Goal: Task Accomplishment & Management: Use online tool/utility

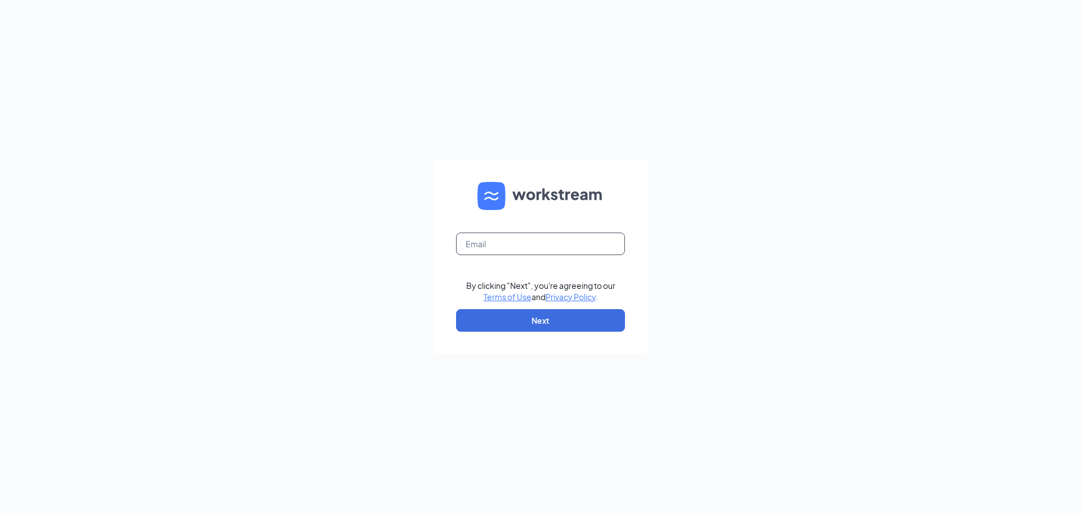
click at [518, 239] on input "text" at bounding box center [540, 243] width 169 height 23
type input "vlara@srpihop.com"
click at [558, 321] on button "Next" at bounding box center [540, 320] width 169 height 23
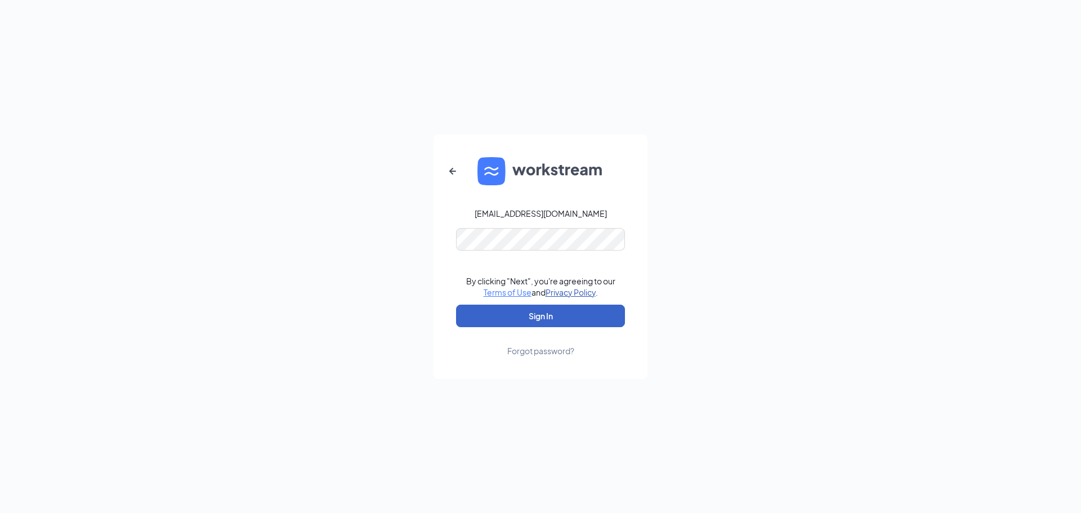
drag, startPoint x: 569, startPoint y: 318, endPoint x: 553, endPoint y: 296, distance: 27.5
click at [569, 317] on button "Sign In" at bounding box center [540, 316] width 169 height 23
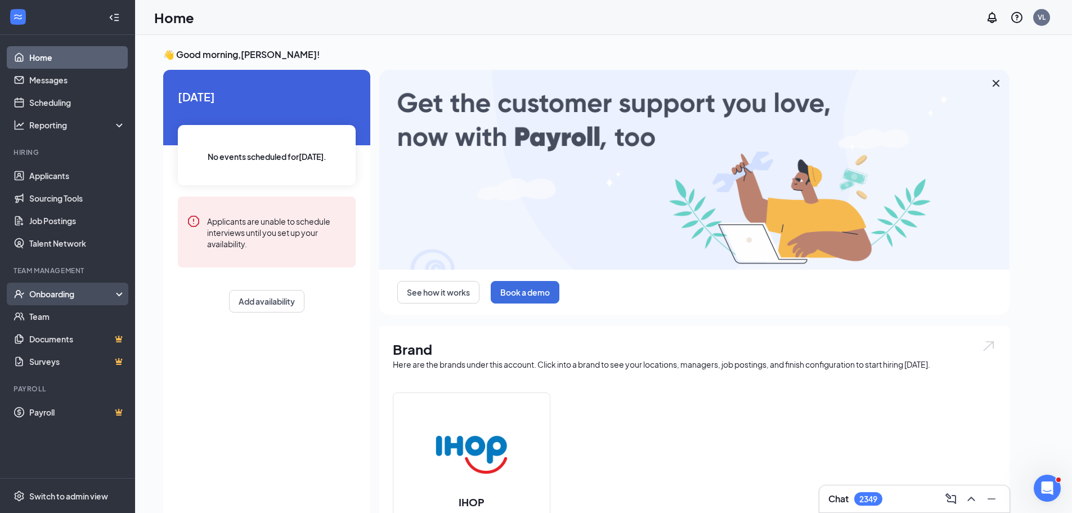
click at [65, 290] on div "Onboarding" at bounding box center [72, 293] width 87 height 11
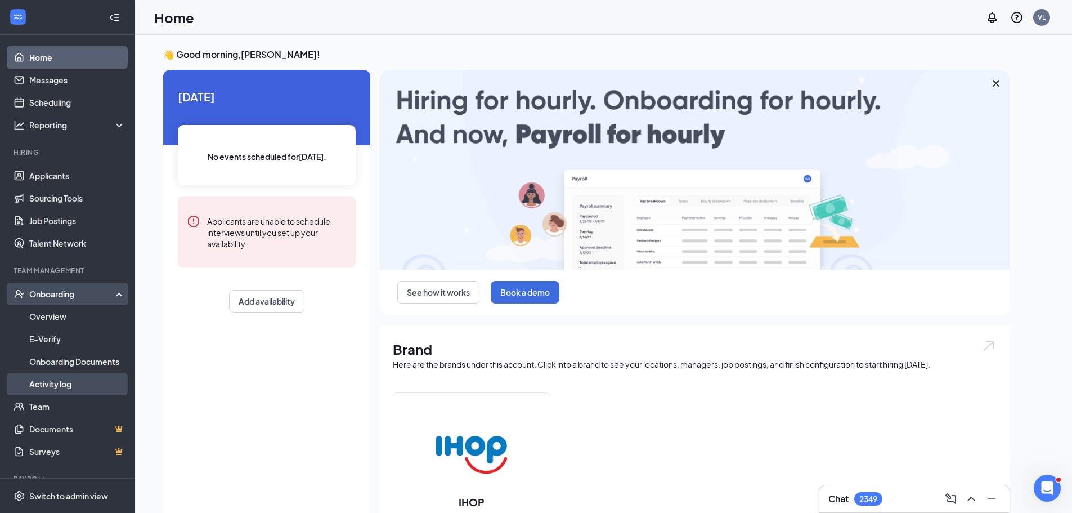
click at [52, 383] on link "Activity log" at bounding box center [77, 384] width 96 height 23
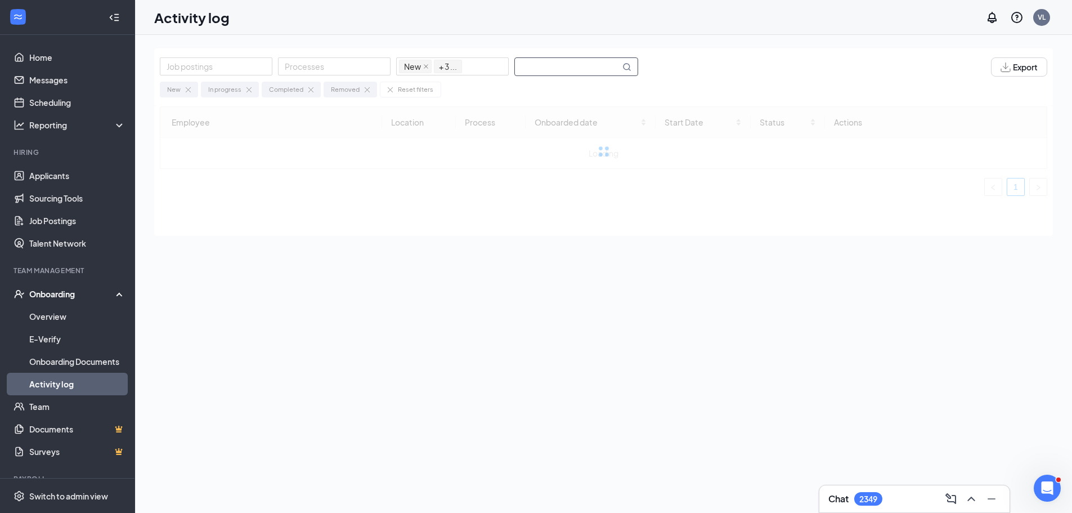
click at [574, 70] on input "text" at bounding box center [567, 66] width 105 height 17
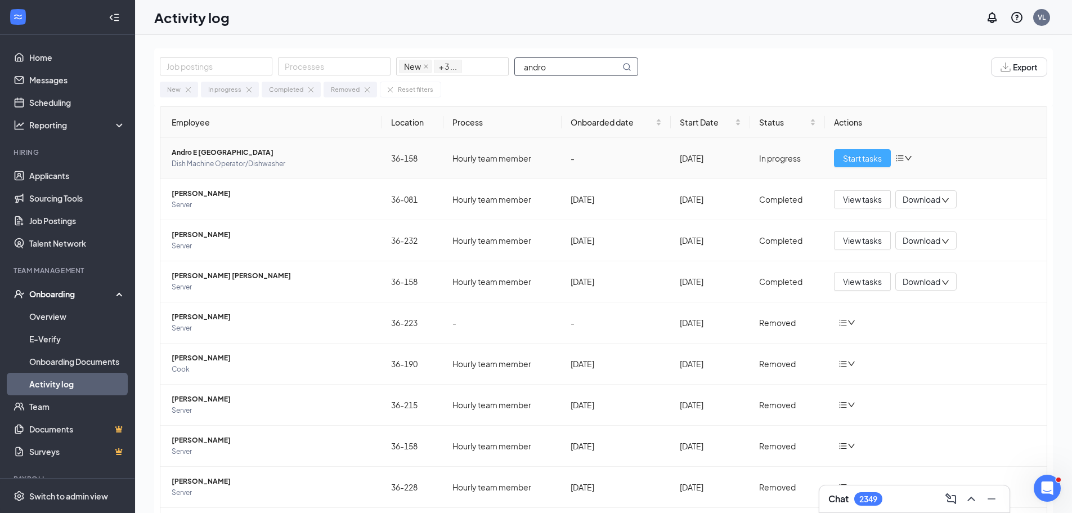
type input "andro"
click at [851, 156] on span "Start tasks" at bounding box center [862, 158] width 39 height 12
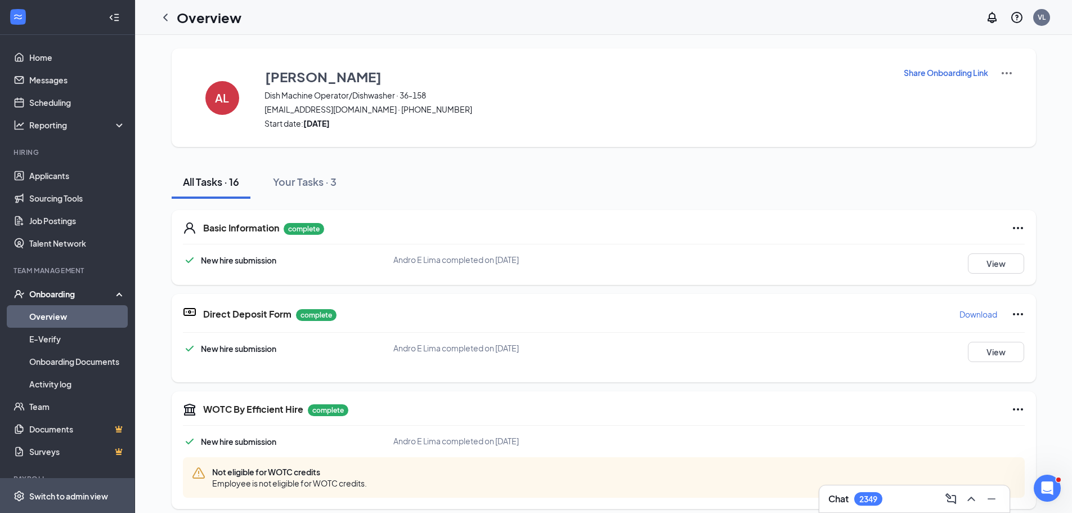
click at [75, 500] on div "Switch to admin view" at bounding box center [68, 495] width 79 height 11
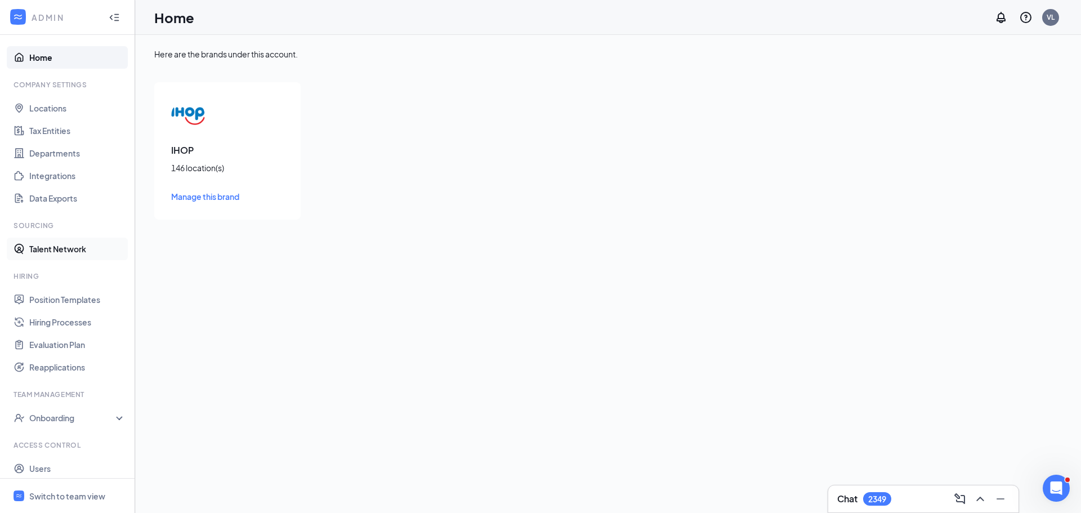
scroll to position [29, 0]
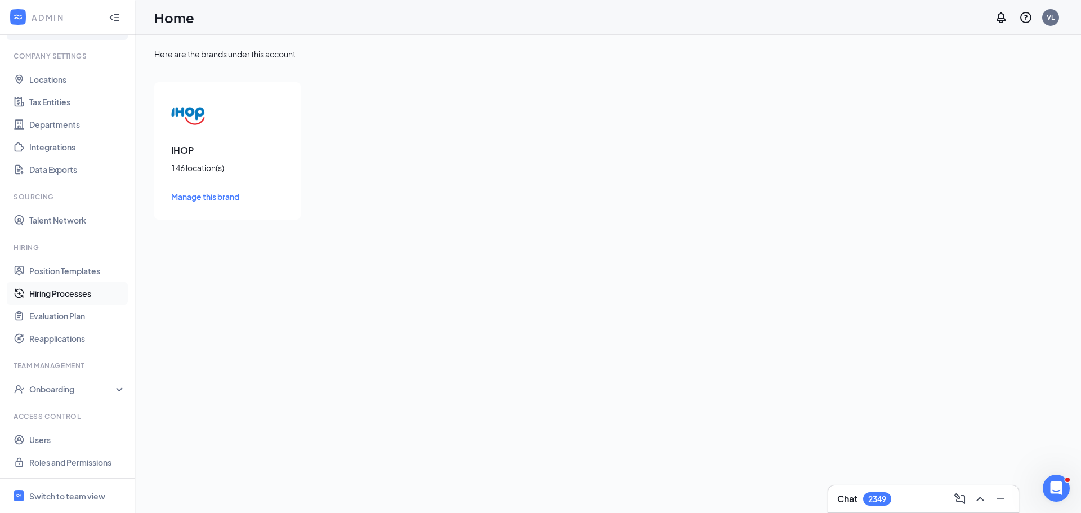
click at [85, 290] on link "Hiring Processes" at bounding box center [77, 293] width 96 height 23
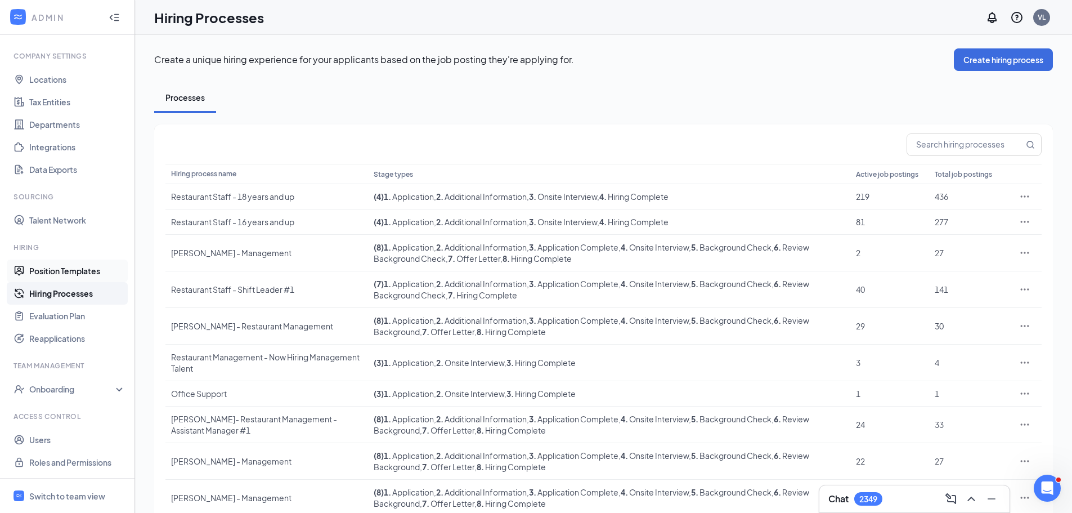
click at [86, 271] on link "Position Templates" at bounding box center [77, 270] width 96 height 23
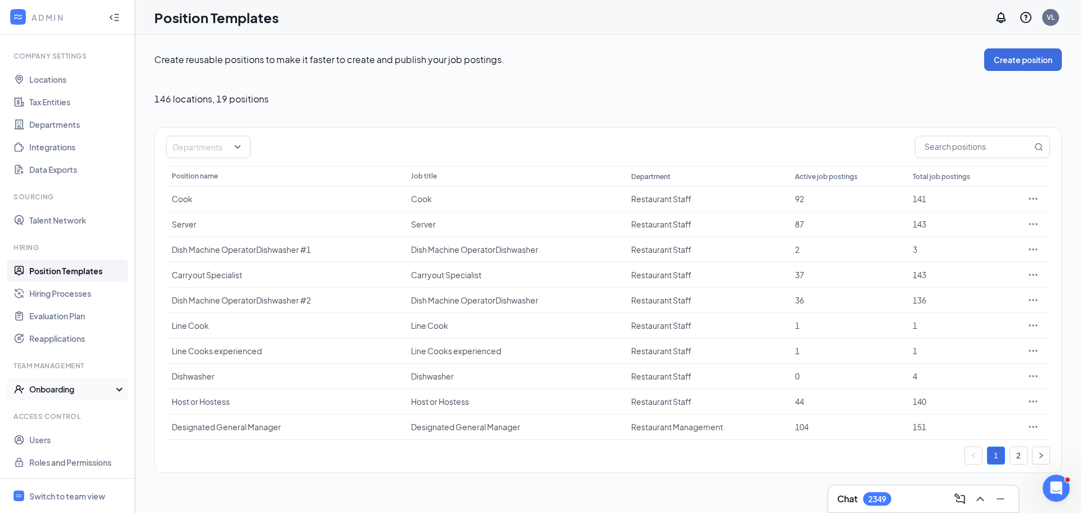
click at [67, 388] on div "Onboarding" at bounding box center [72, 388] width 87 height 11
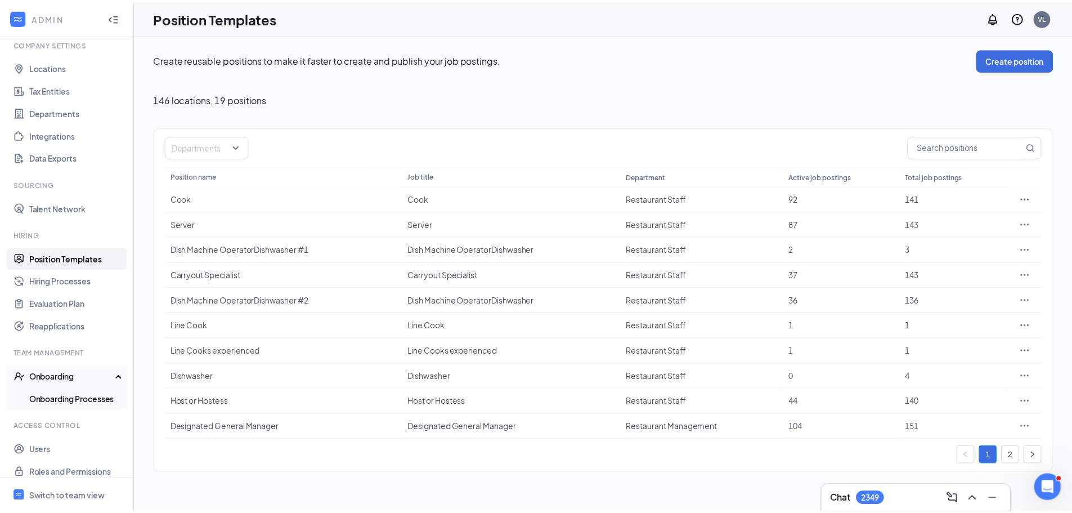
scroll to position [51, 0]
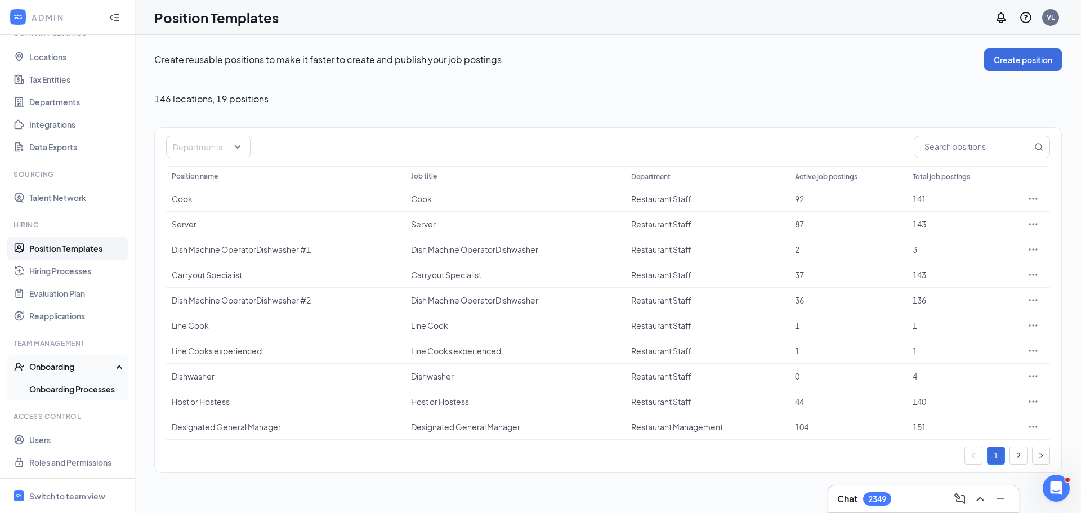
click at [71, 386] on link "Onboarding Processes" at bounding box center [77, 389] width 96 height 23
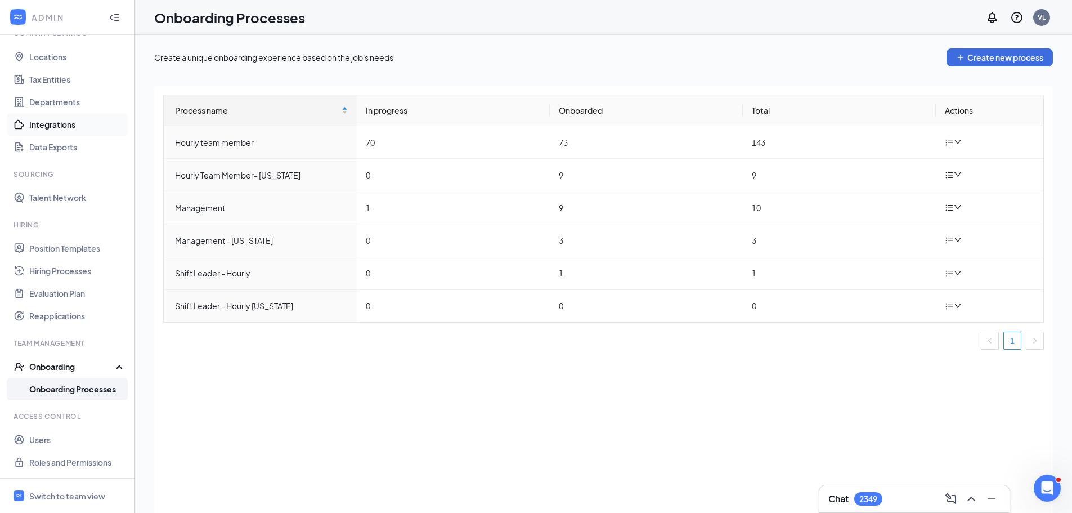
click at [59, 123] on link "Integrations" at bounding box center [77, 124] width 96 height 23
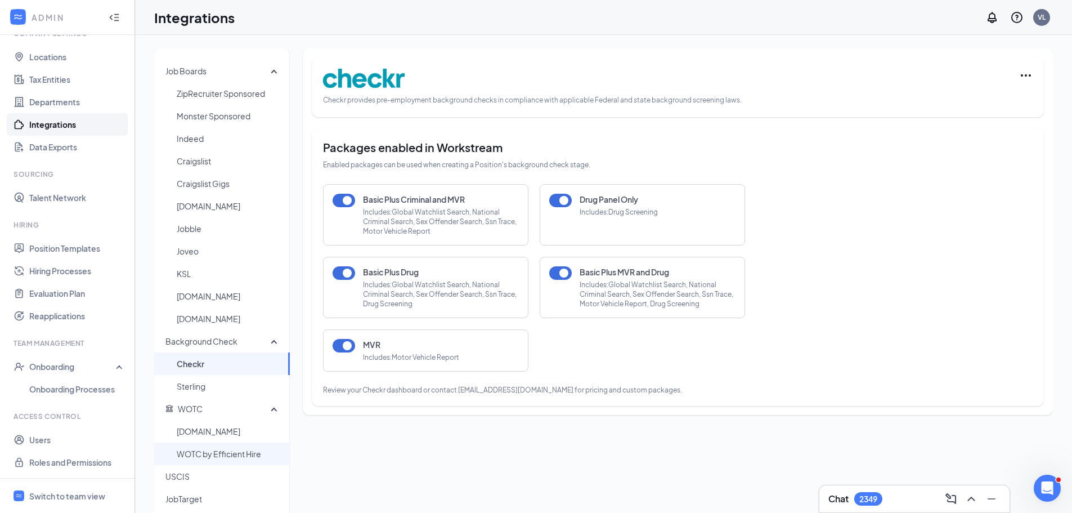
click at [207, 457] on span "WOTC by Efficient Hire" at bounding box center [229, 453] width 104 height 23
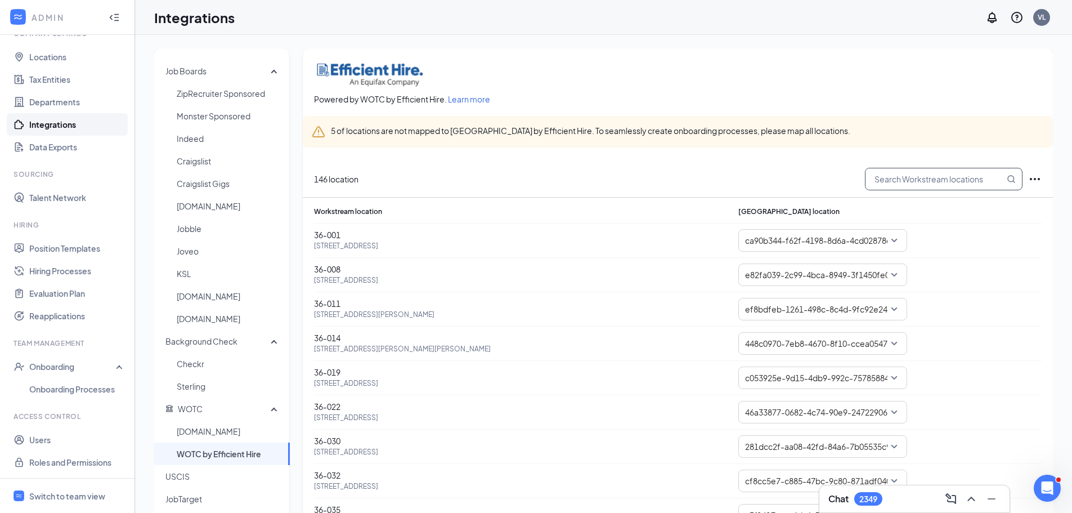
click at [932, 180] on input "text" at bounding box center [935, 178] width 139 height 21
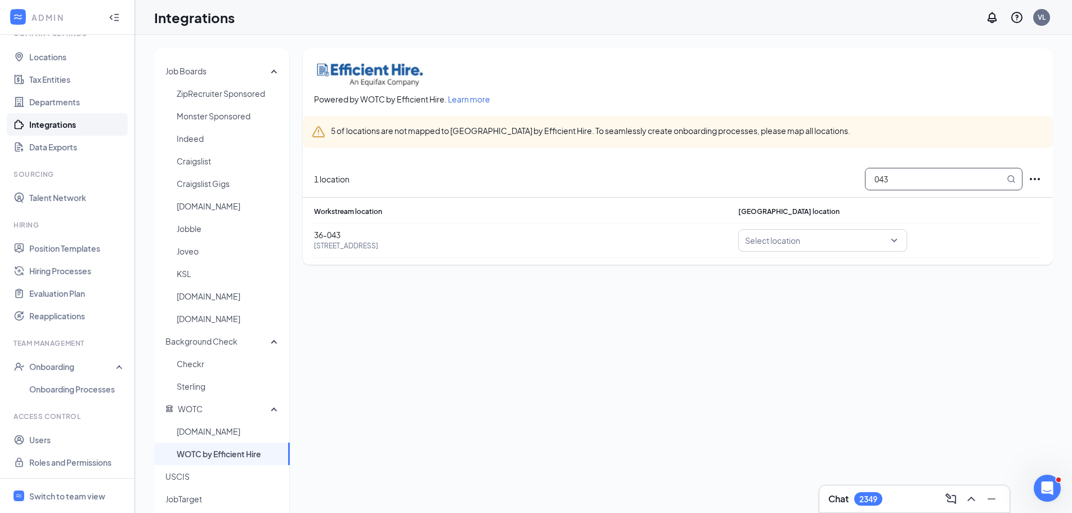
click at [893, 244] on div "Select location" at bounding box center [822, 240] width 169 height 23
type input "043"
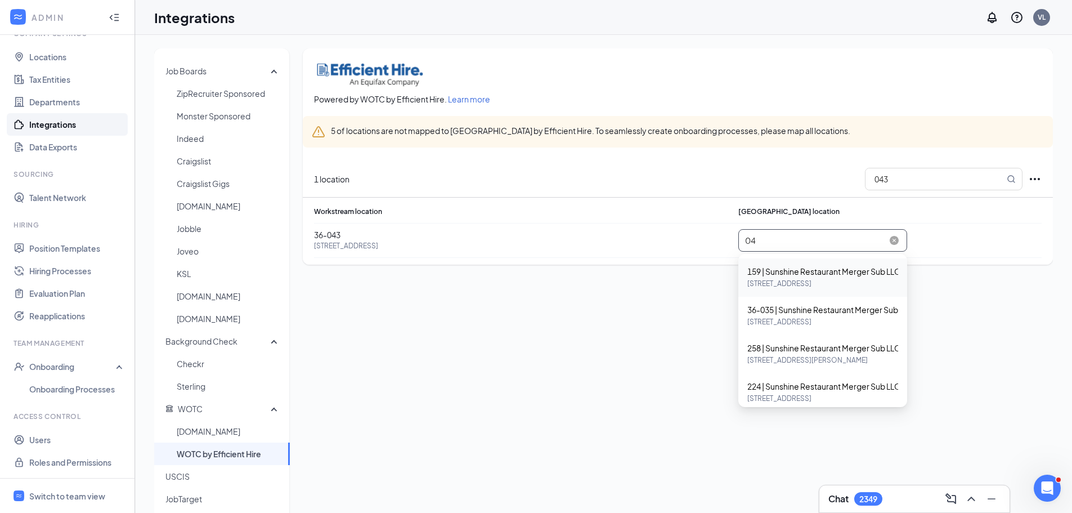
type input "0"
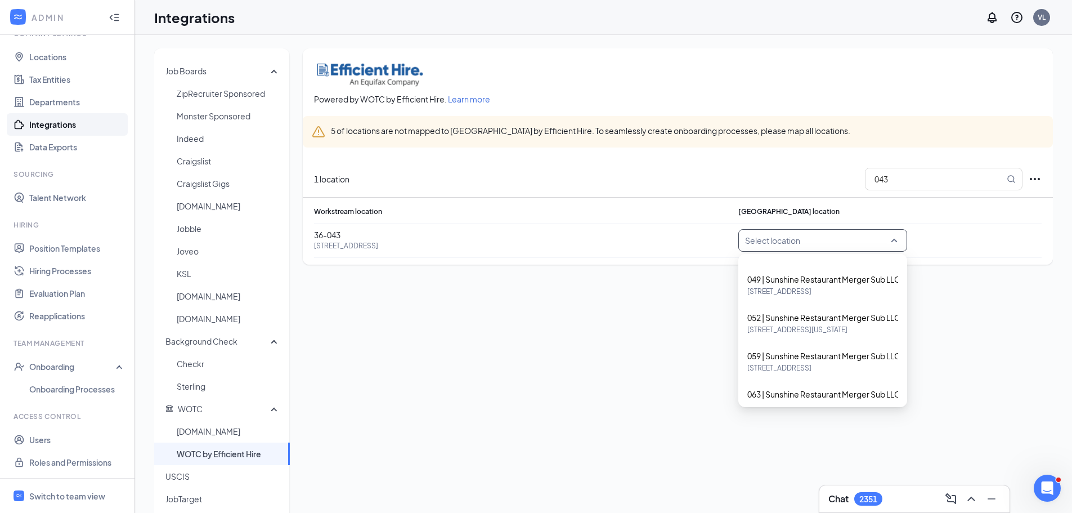
scroll to position [3344, 0]
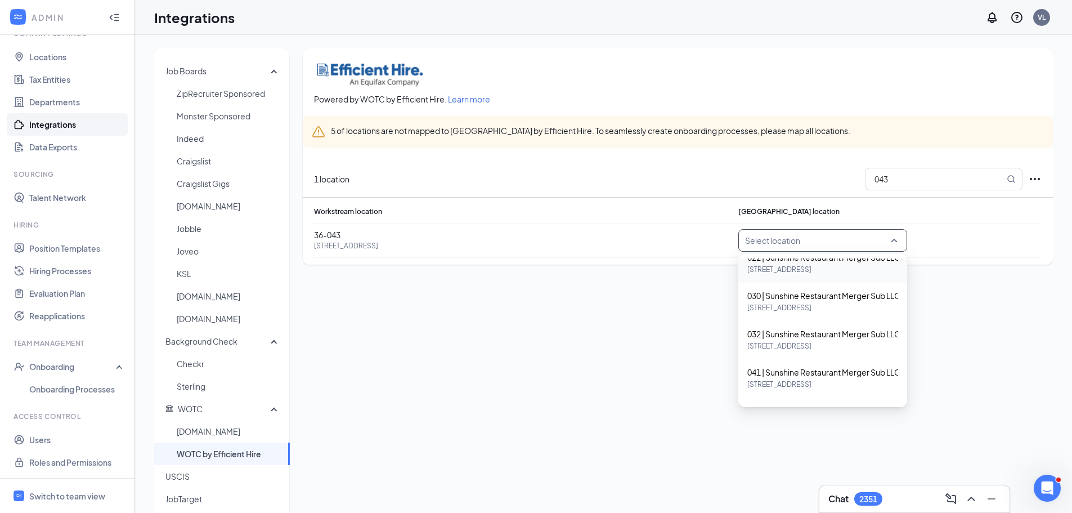
click at [843, 117] on div "5 of locations are not mapped to [GEOGRAPHIC_DATA] by Efficient Hire. To seamle…" at bounding box center [678, 132] width 750 height 32
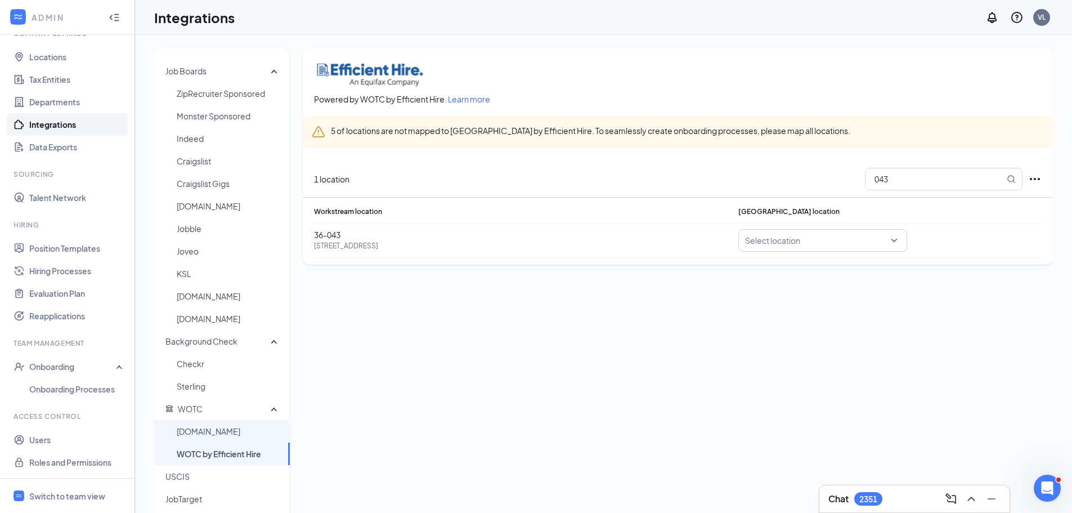
click at [208, 434] on span "[DOMAIN_NAME]" at bounding box center [229, 431] width 104 height 23
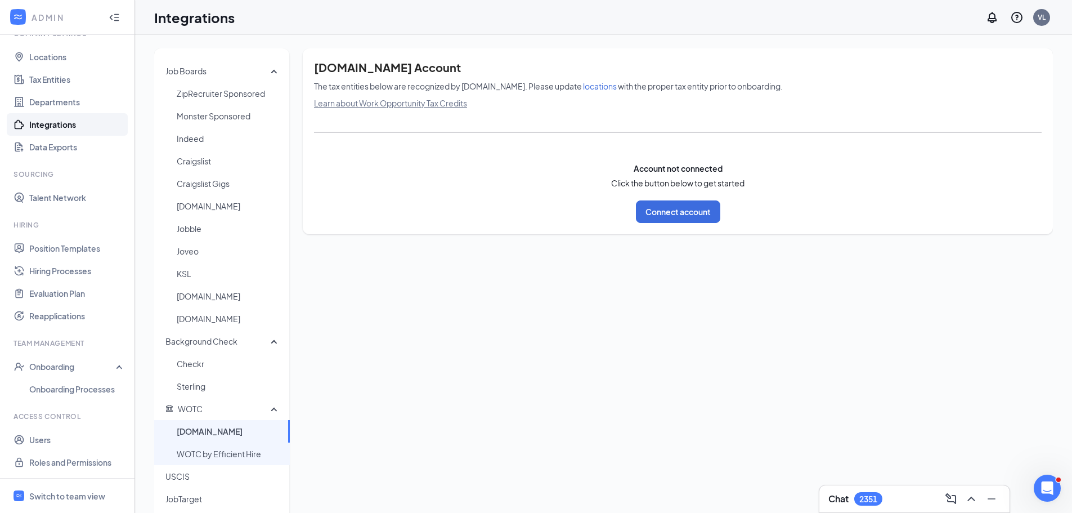
click at [235, 455] on span "WOTC by Efficient Hire" at bounding box center [229, 453] width 104 height 23
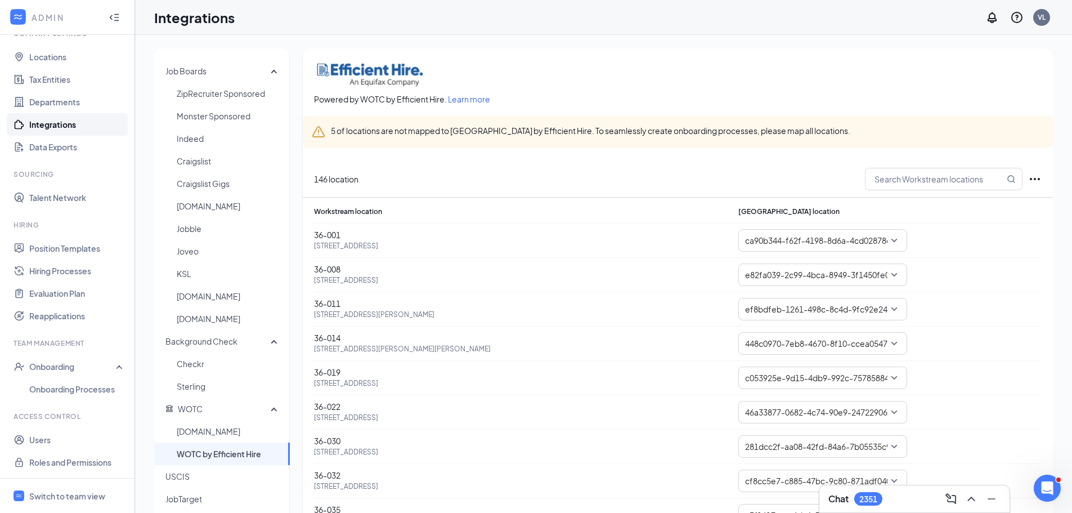
click at [1036, 177] on icon "Ellipses" at bounding box center [1035, 179] width 14 height 14
click at [984, 202] on span "Refresh locations" at bounding box center [957, 202] width 151 height 11
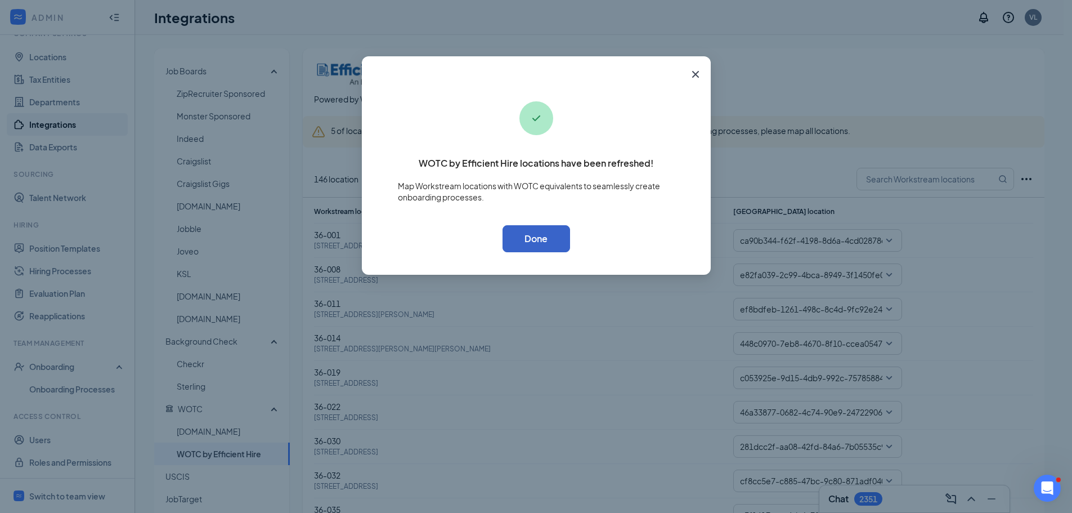
click at [546, 243] on button "Done" at bounding box center [537, 238] width 68 height 27
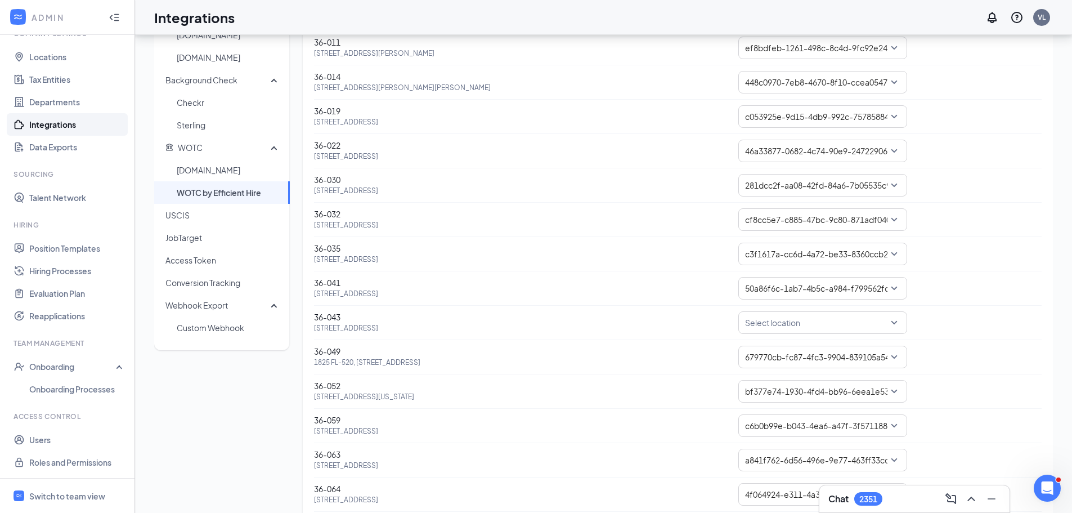
scroll to position [263, 0]
click at [892, 321] on input "search" at bounding box center [818, 320] width 147 height 21
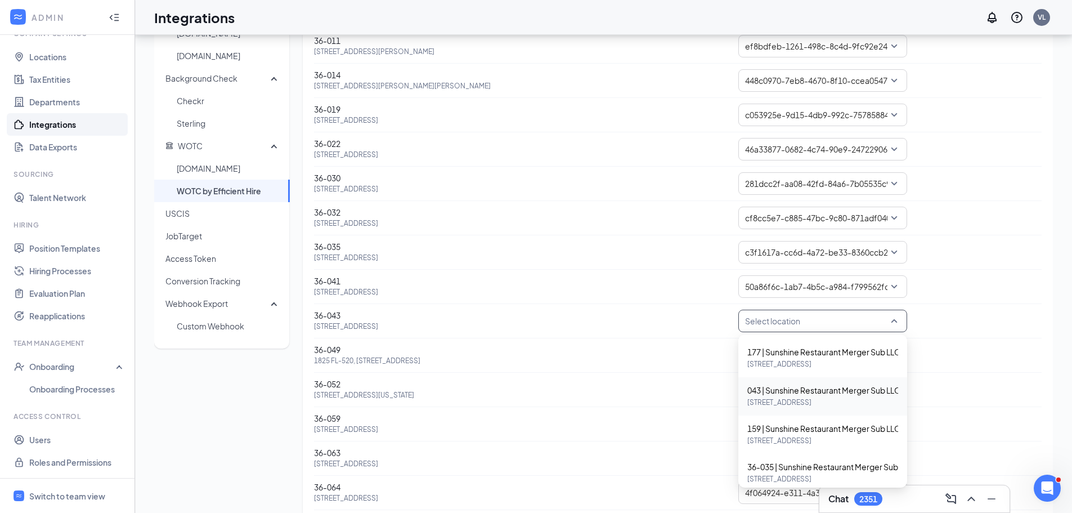
click at [841, 384] on span "043 | Sunshine Restaurant Merger Sub LLC dba IHOP 043" at bounding box center [849, 390] width 204 height 12
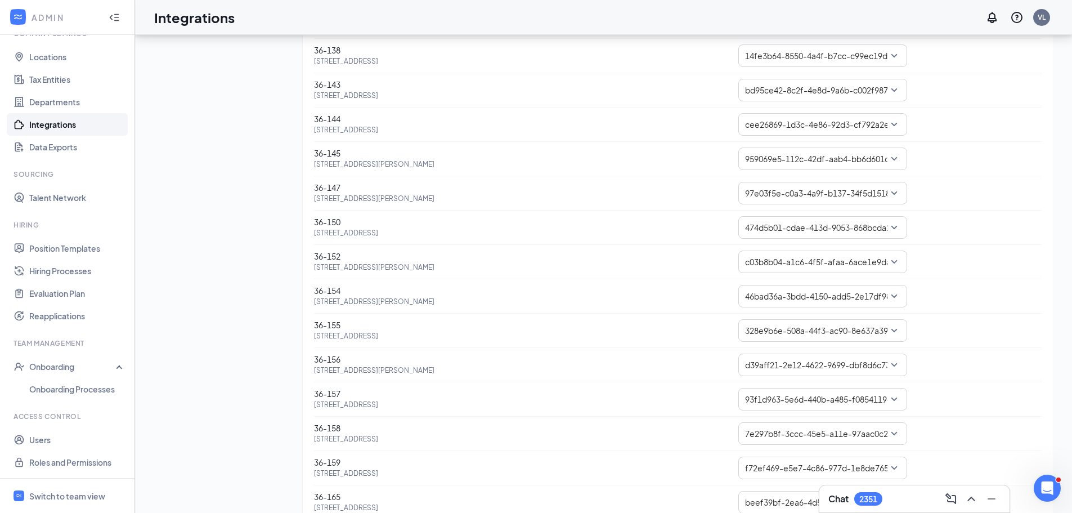
scroll to position [2364, 0]
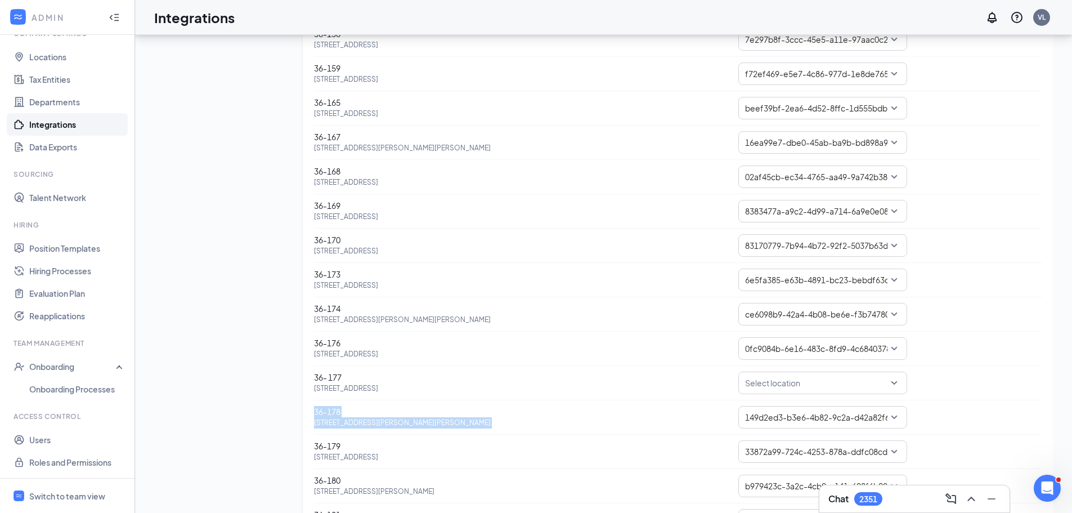
drag, startPoint x: 884, startPoint y: 400, endPoint x: 887, endPoint y: 395, distance: 6.1
click at [885, 397] on div "Workstream location [GEOGRAPHIC_DATA] location [STREET_ADDRESS] ca90b344-f62f-4…" at bounding box center [678, 353] width 750 height 5039
click at [896, 384] on div "Select location" at bounding box center [822, 382] width 169 height 23
click at [893, 383] on div "Select location" at bounding box center [822, 382] width 169 height 23
click at [894, 382] on div "Select location" at bounding box center [822, 382] width 169 height 23
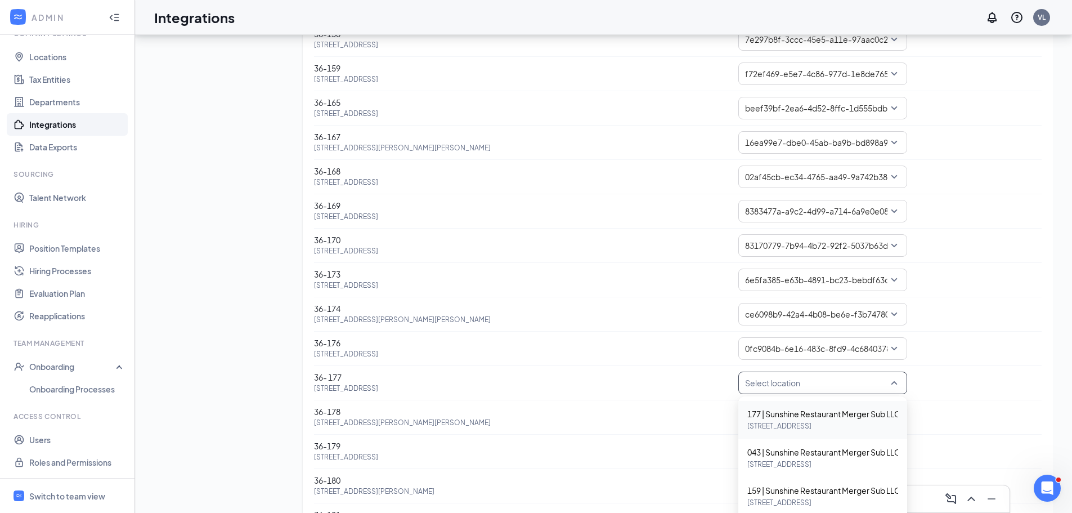
click at [859, 417] on span "177 | Sunshine Restaurant Merger Sub LLC dba IHOP 177" at bounding box center [849, 414] width 204 height 12
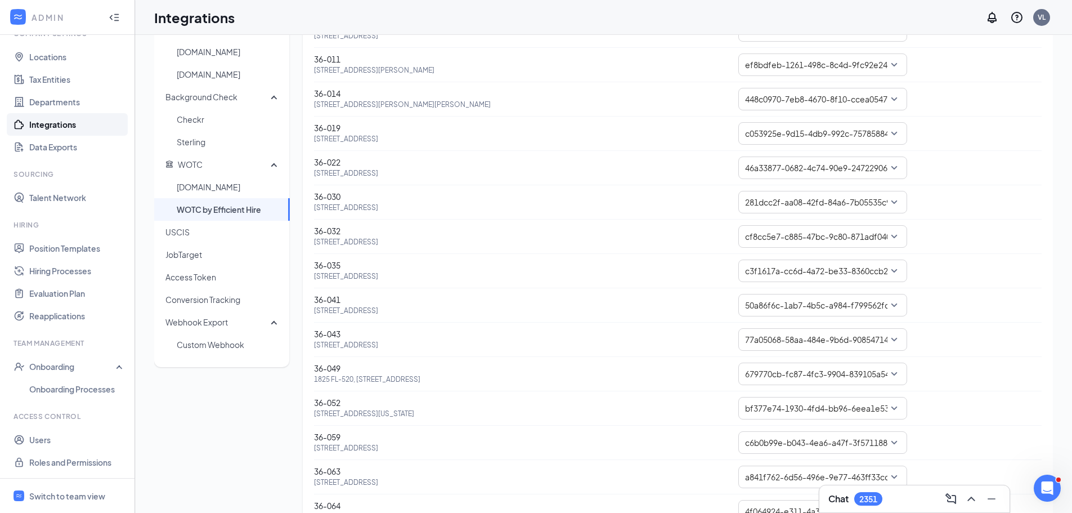
scroll to position [0, 0]
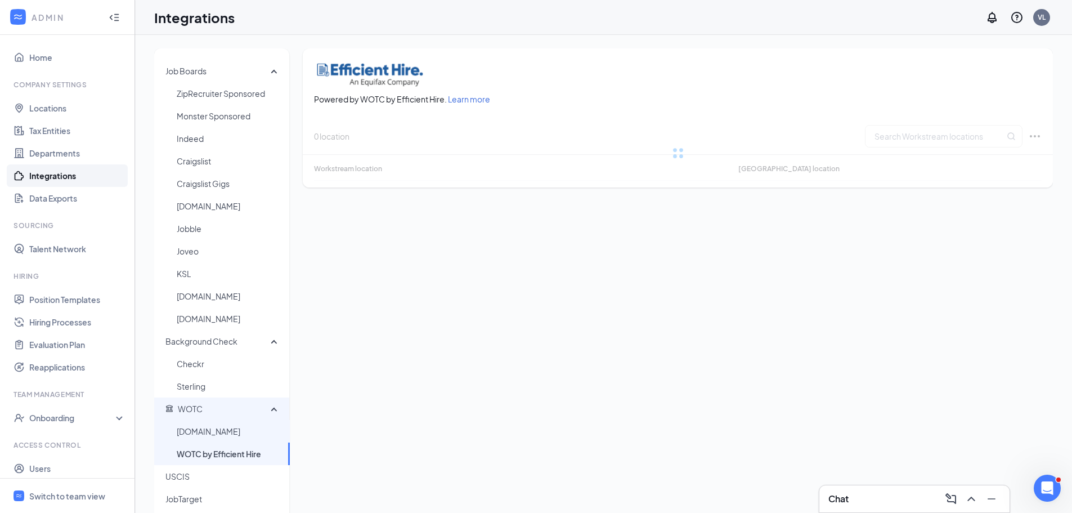
click at [212, 428] on span "[DOMAIN_NAME]" at bounding box center [229, 431] width 104 height 23
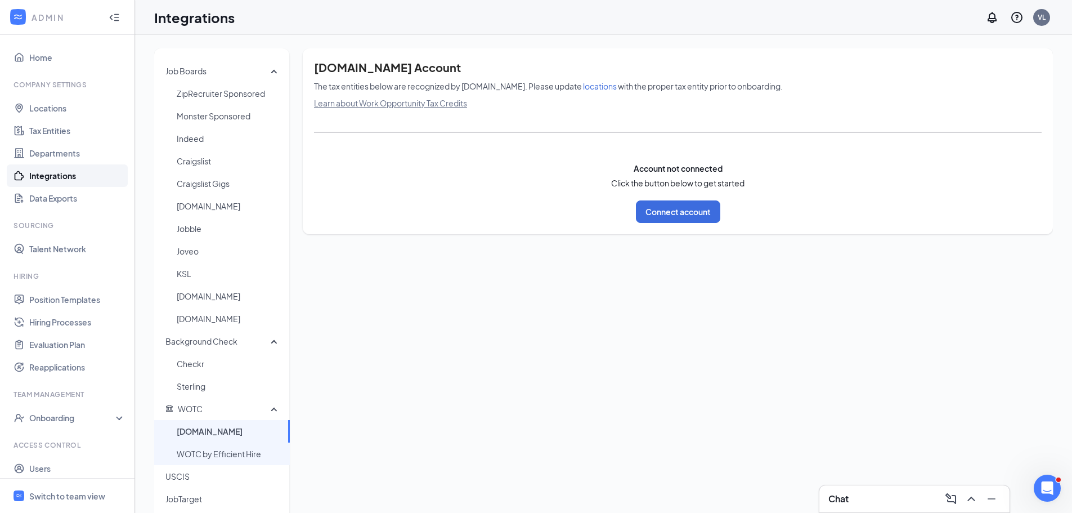
click at [212, 444] on span "WOTC by Efficient Hire" at bounding box center [229, 453] width 104 height 23
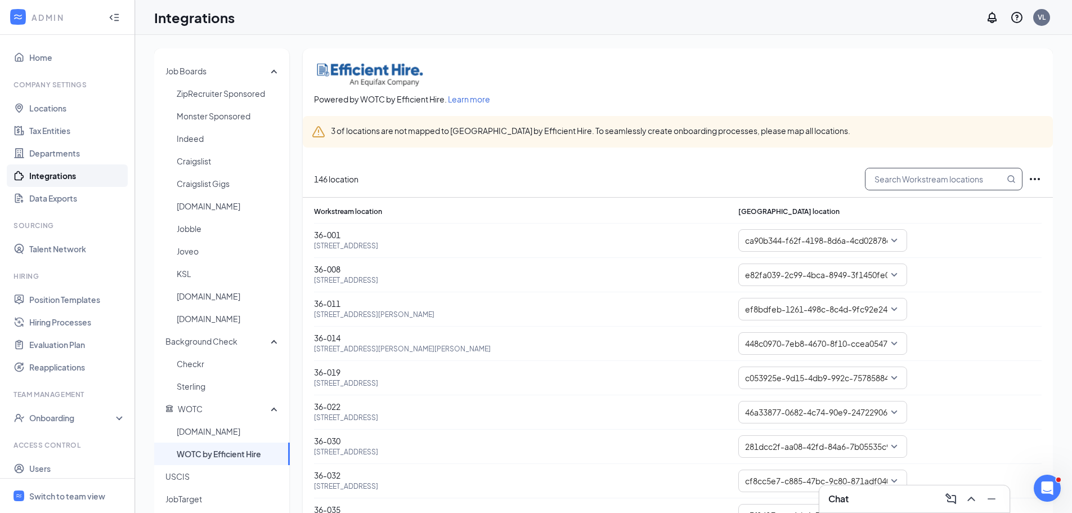
click at [927, 177] on input "text" at bounding box center [935, 178] width 139 height 21
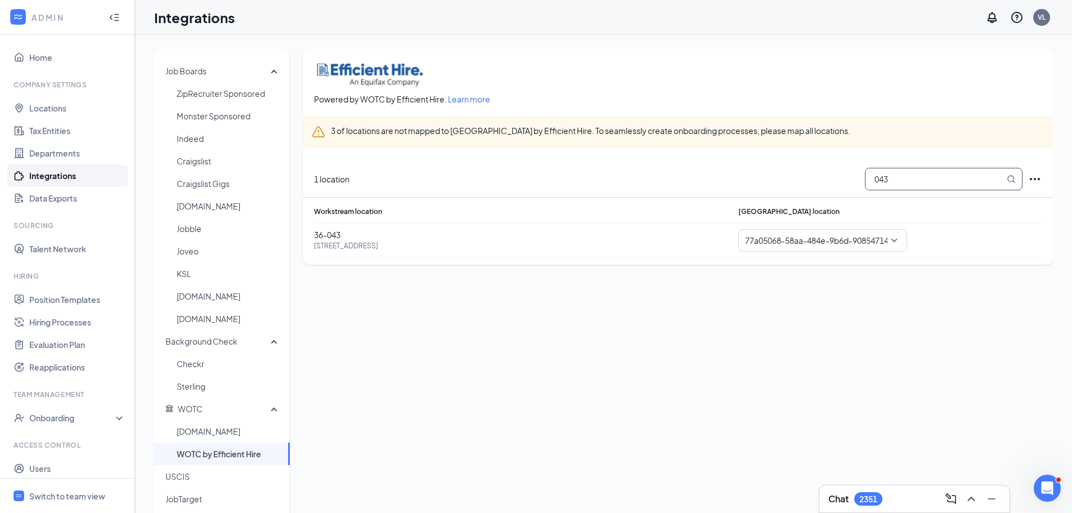
drag, startPoint x: 927, startPoint y: 177, endPoint x: 784, endPoint y: 225, distance: 150.9
click at [784, 225] on div "1 location 043 Workstream location WOTC location 36-043 427 N Atlantic Ave, Day…" at bounding box center [678, 213] width 750 height 90
type input "177"
drag, startPoint x: 40, startPoint y: 486, endPoint x: 24, endPoint y: 480, distance: 16.9
click at [41, 485] on span "Switch to team view" at bounding box center [77, 495] width 96 height 34
